Goal: Find contact information: Find contact information

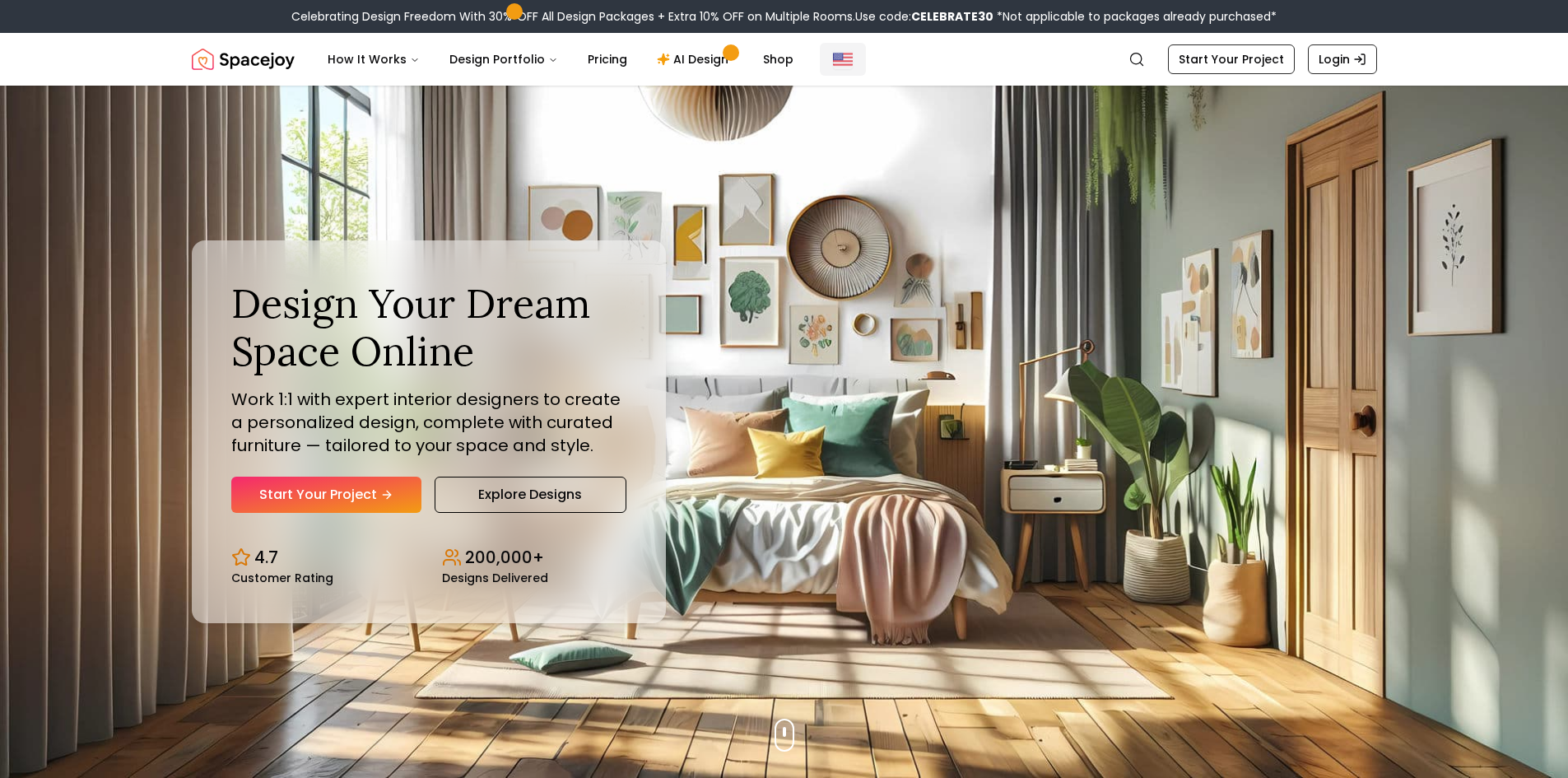
click at [833, 59] on img "Global" at bounding box center [843, 60] width 20 height 20
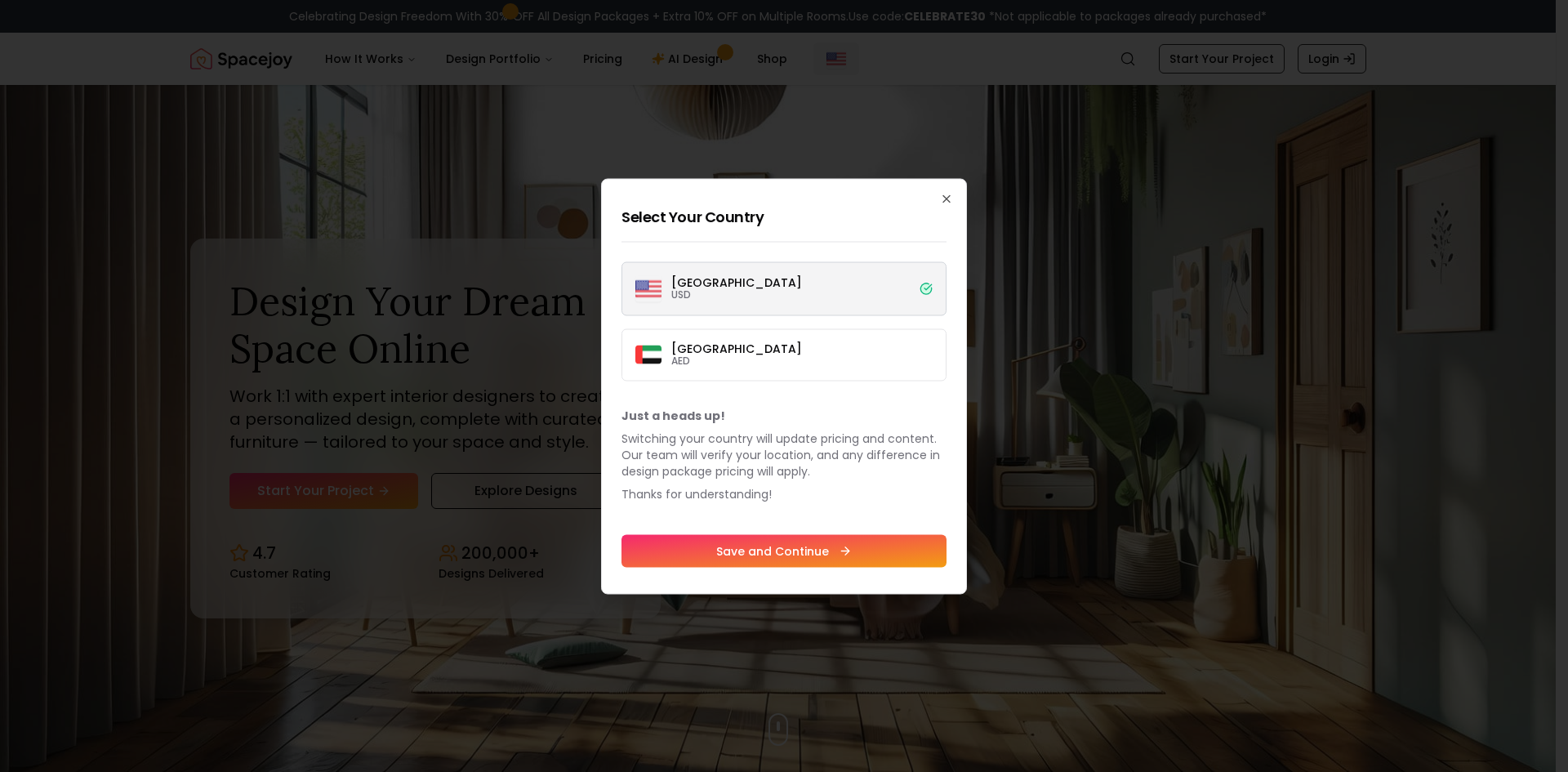
click at [821, 58] on div at bounding box center [784, 386] width 1568 height 772
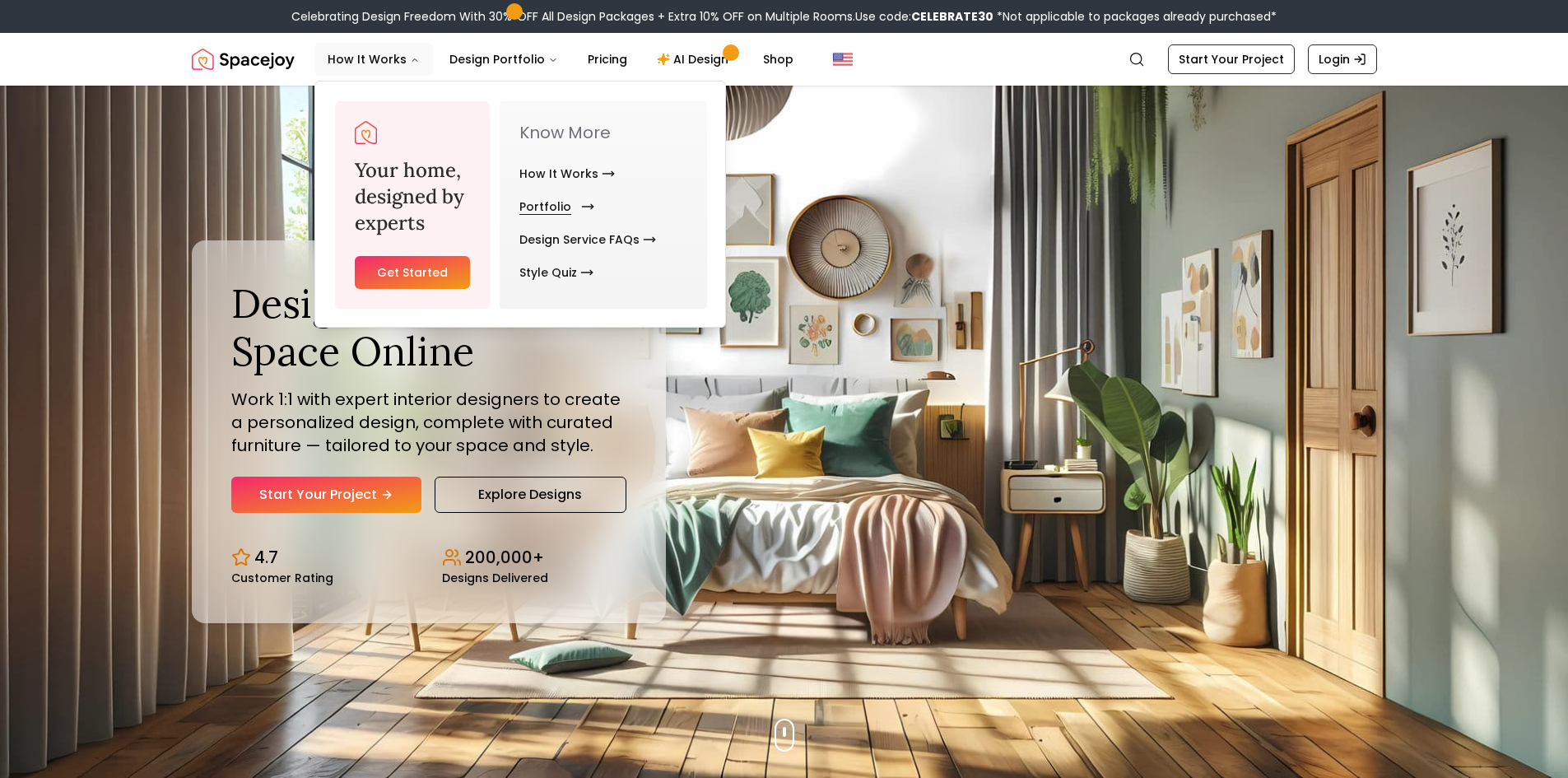
click at [572, 205] on link "Portfolio" at bounding box center [553, 206] width 69 height 33
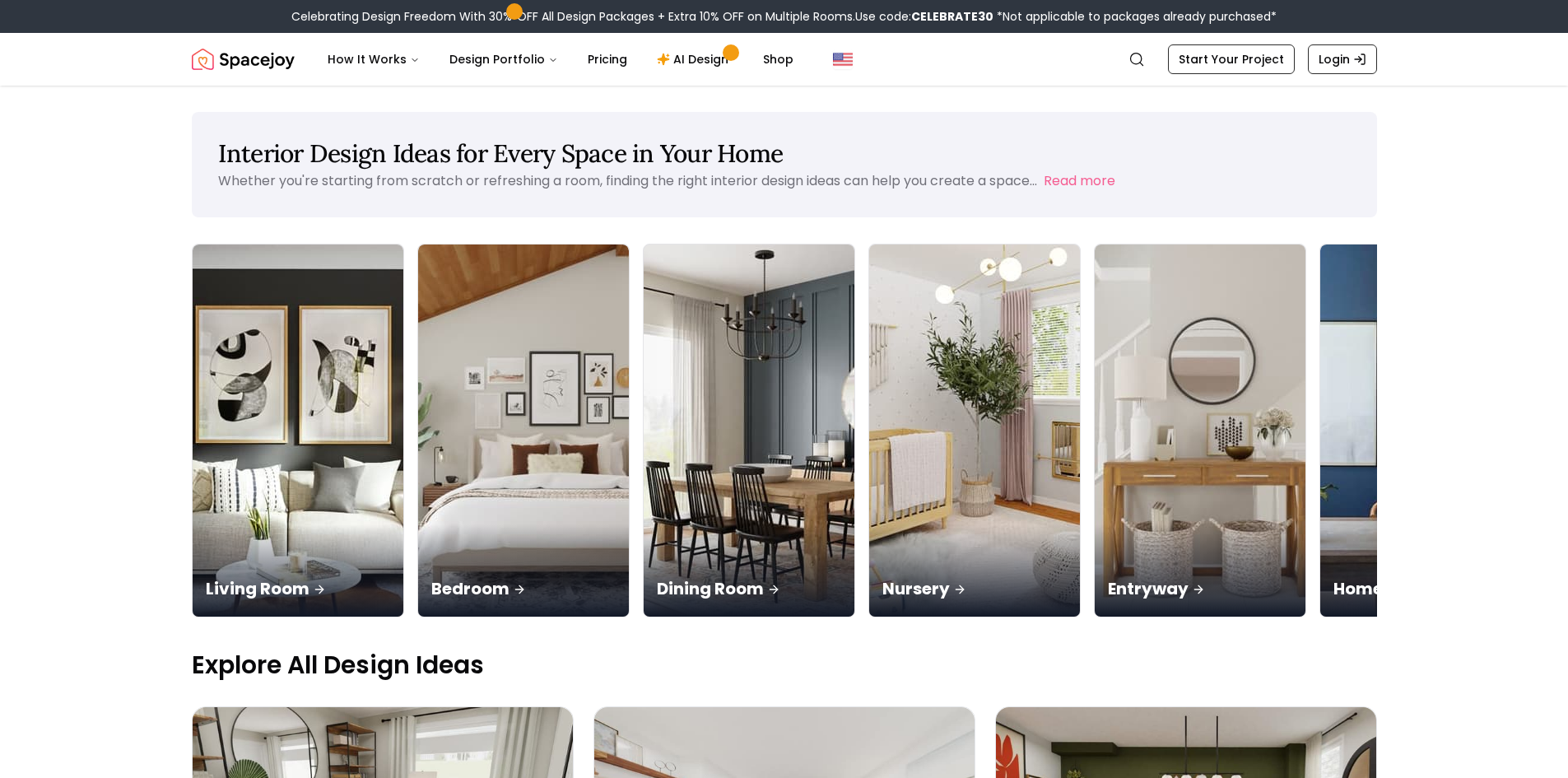
click at [284, 58] on img "Spacejoy" at bounding box center [243, 59] width 103 height 33
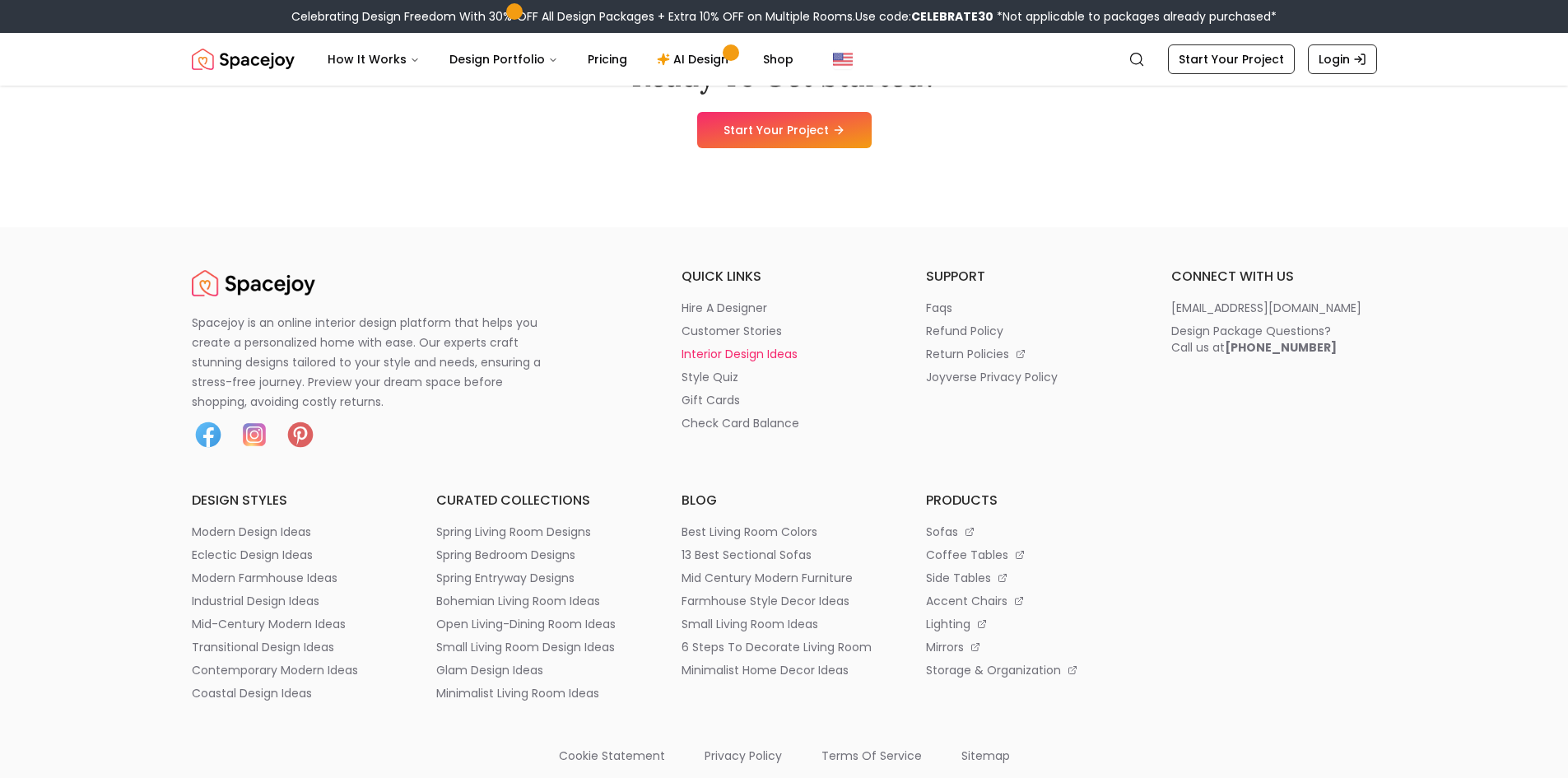
scroll to position [8722, 0]
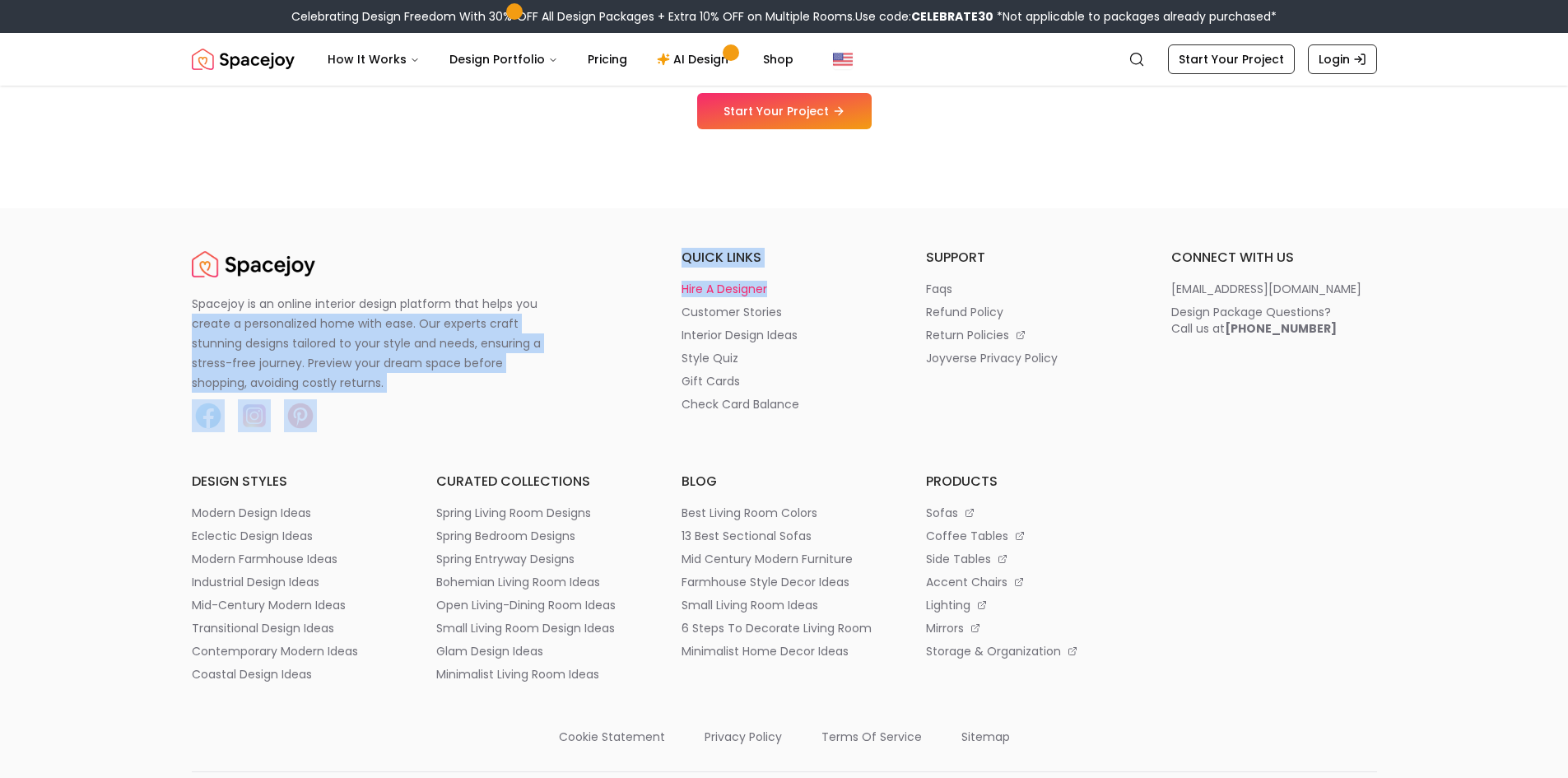
drag, startPoint x: 620, startPoint y: 286, endPoint x: 796, endPoint y: 296, distance: 176.3
click at [796, 296] on div "Spacejoy is an online interior design platform that helps you create a personal…" at bounding box center [784, 464] width 1185 height 434
click at [817, 296] on li "hire a designer" at bounding box center [784, 288] width 206 height 17
drag, startPoint x: 627, startPoint y: 293, endPoint x: 628, endPoint y: 274, distance: 19.0
click at [627, 293] on div "Spacejoy is an online interior design platform that helps you create a personal…" at bounding box center [416, 340] width 450 height 185
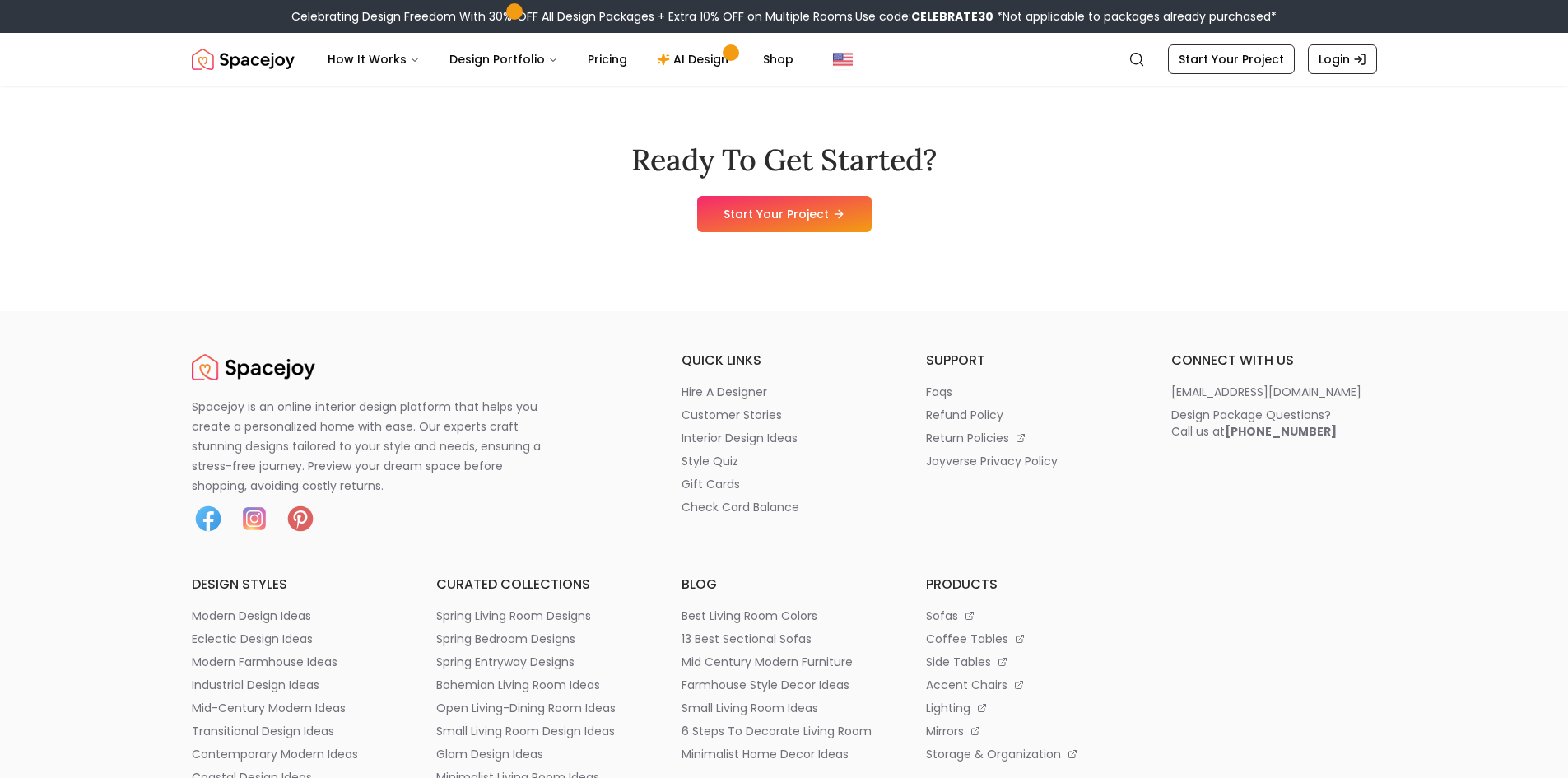
scroll to position [8593, 0]
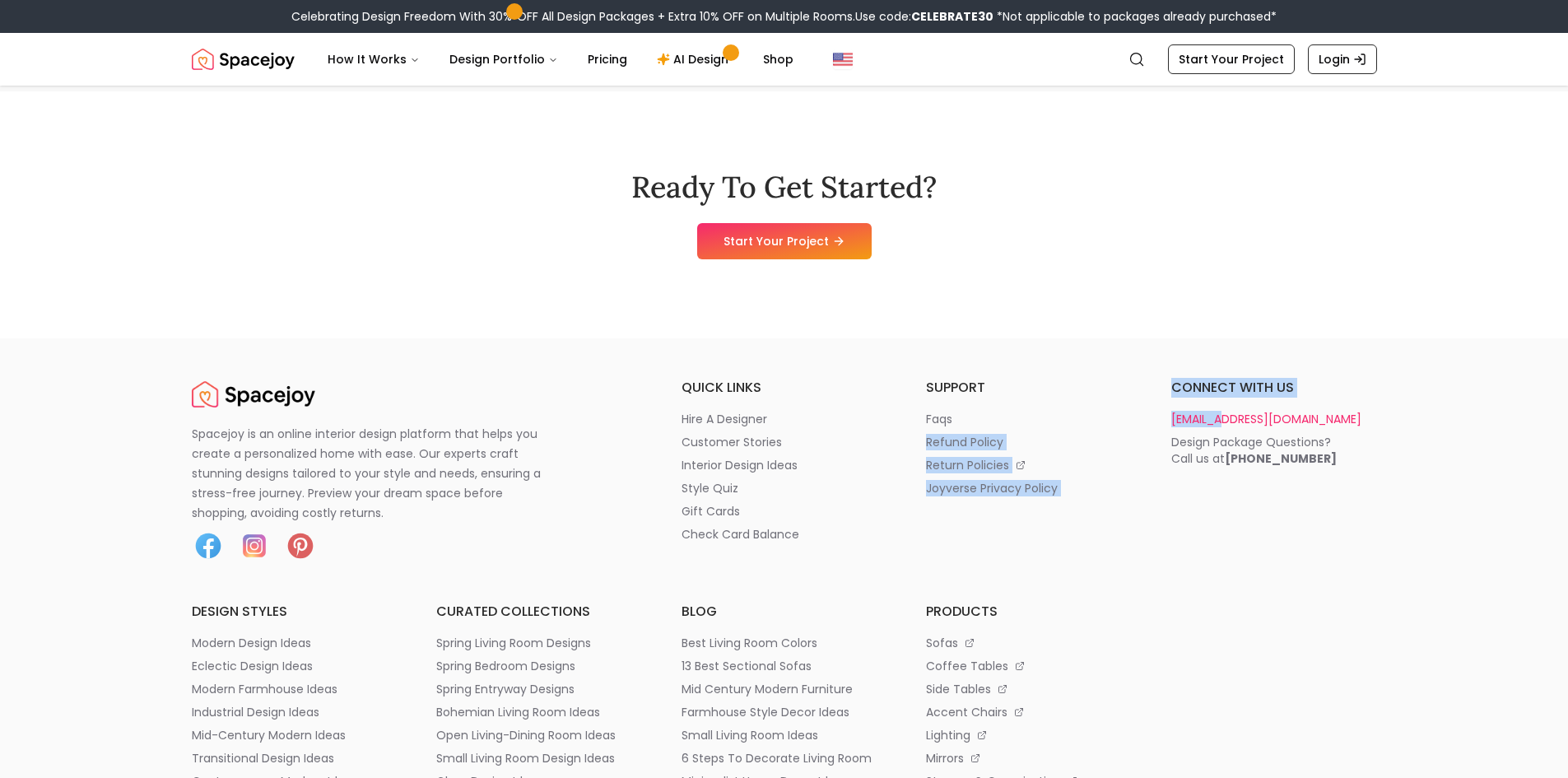
drag, startPoint x: 1149, startPoint y: 416, endPoint x: 1227, endPoint y: 417, distance: 78.0
click at [1227, 417] on div "Spacejoy is an online interior design platform that helps you create a personal…" at bounding box center [784, 594] width 1185 height 434
click at [1209, 419] on p "[EMAIL_ADDRESS][DOMAIN_NAME]" at bounding box center [1265, 418] width 190 height 17
click at [1128, 412] on li "faqs" at bounding box center [1028, 418] width 206 height 17
drag, startPoint x: 1166, startPoint y: 421, endPoint x: 1288, endPoint y: 421, distance: 122.0
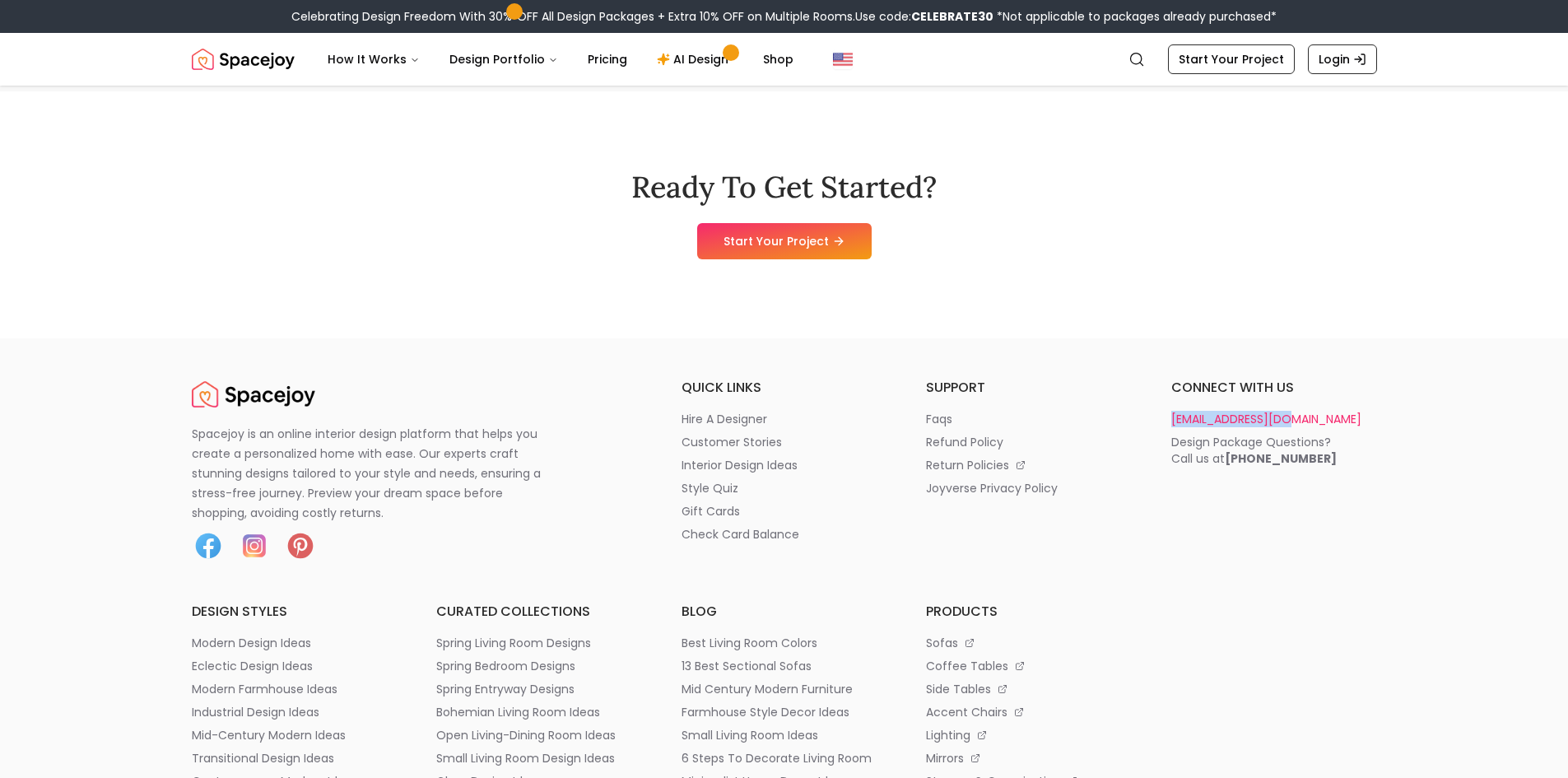
click at [1288, 421] on div "Spacejoy is an online interior design platform that helps you create a personal…" at bounding box center [784, 594] width 1185 height 434
copy p "[EMAIL_ADDRESS][DOMAIN_NAME]"
